Goal: Information Seeking & Learning: Find specific fact

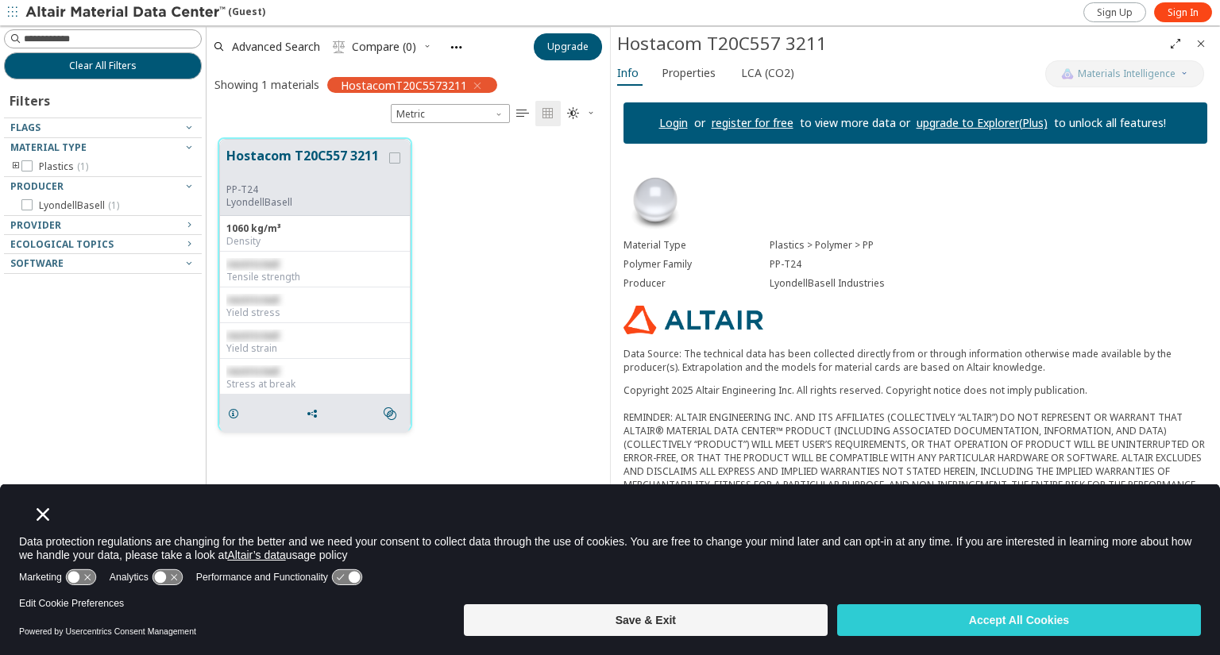
click at [254, 263] on span "restricted" at bounding box center [252, 264] width 52 height 14
click at [260, 257] on span "restricted" at bounding box center [252, 264] width 52 height 14
drag, startPoint x: 251, startPoint y: 297, endPoint x: 257, endPoint y: 320, distance: 23.7
click at [254, 312] on div "restricted Yield stress" at bounding box center [315, 305] width 190 height 36
drag, startPoint x: 257, startPoint y: 320, endPoint x: 261, endPoint y: 328, distance: 9.3
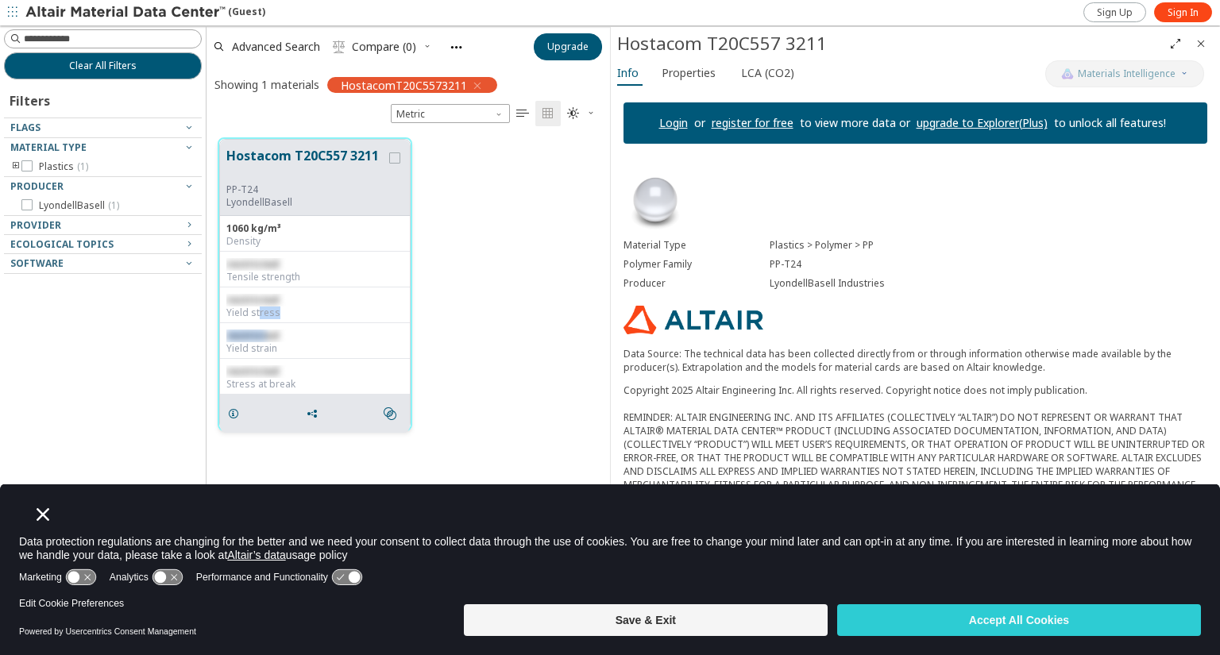
click at [259, 328] on div "1060 kg/m³ Density restricted Tensile strength restricted Yield stress restrict…" at bounding box center [315, 305] width 190 height 179
click at [463, 276] on div "Hostacom T20C557 3211 PP-T24 LyondellBasell 1060 kg/m³ Density restricted Tensi…" at bounding box center [407, 284] width 403 height 316
